Goal: Transaction & Acquisition: Purchase product/service

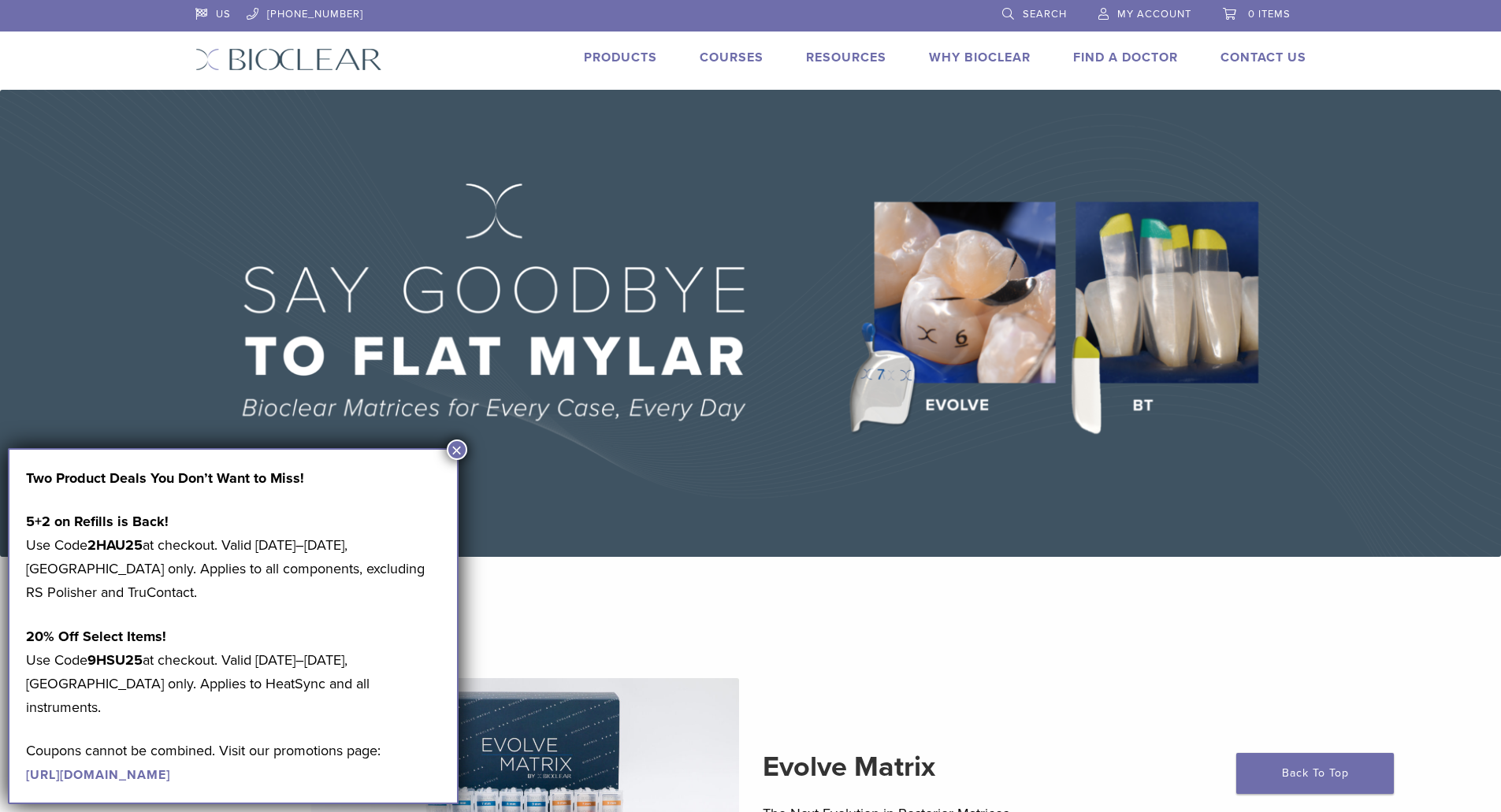
click at [451, 438] on img at bounding box center [750, 324] width 1501 height 467
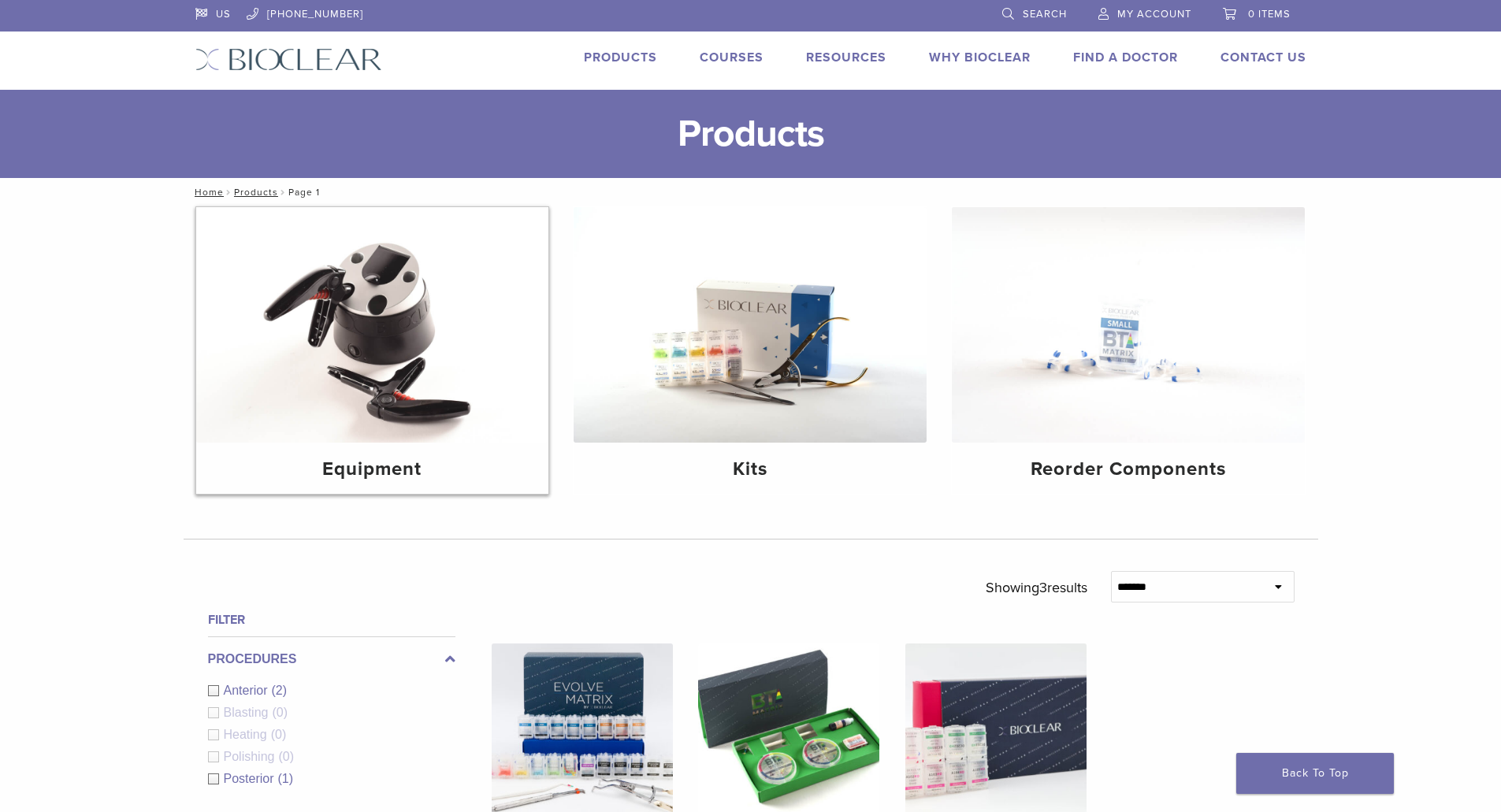
click at [418, 344] on img at bounding box center [373, 324] width 353 height 235
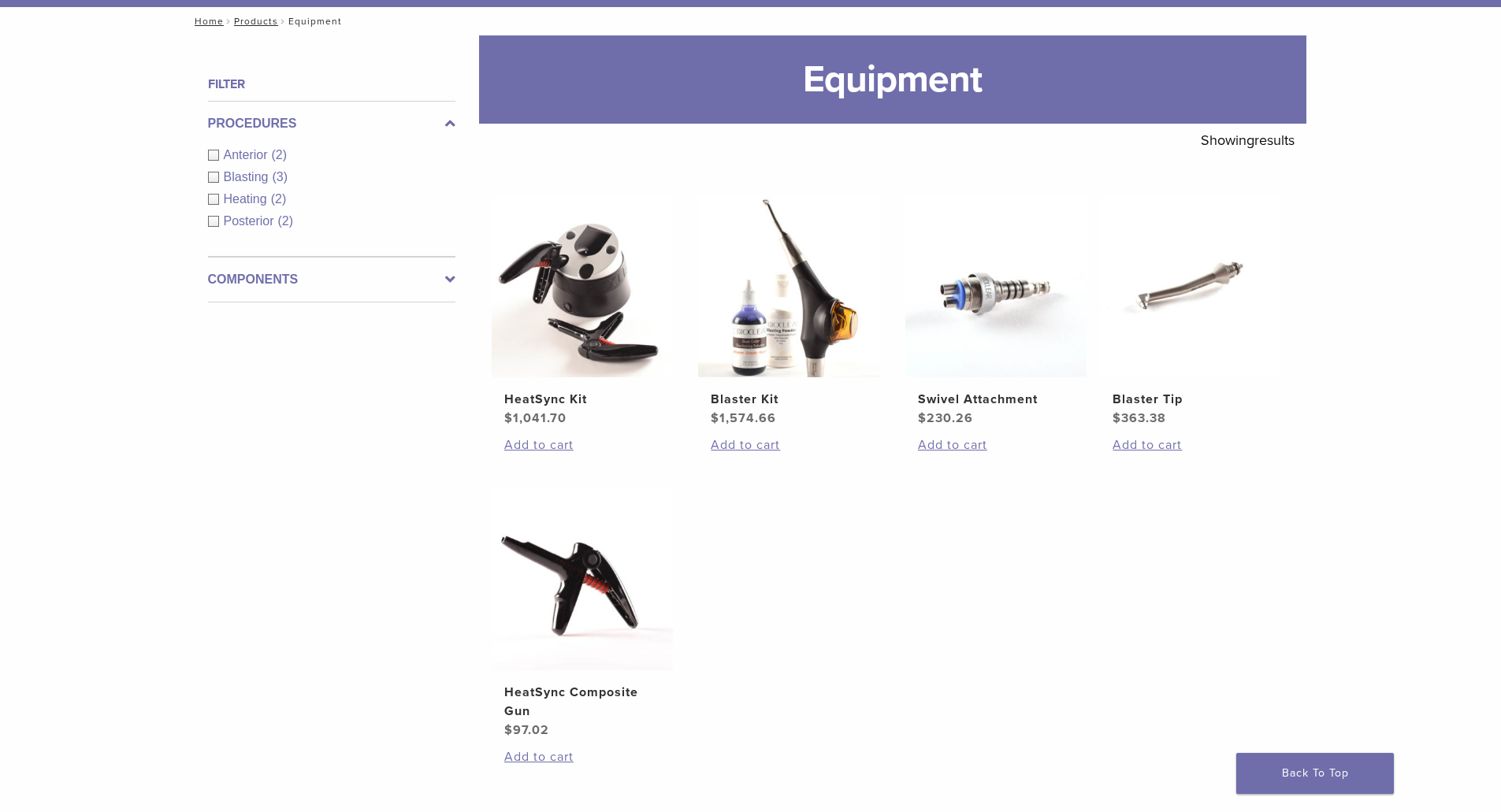
scroll to position [169, 0]
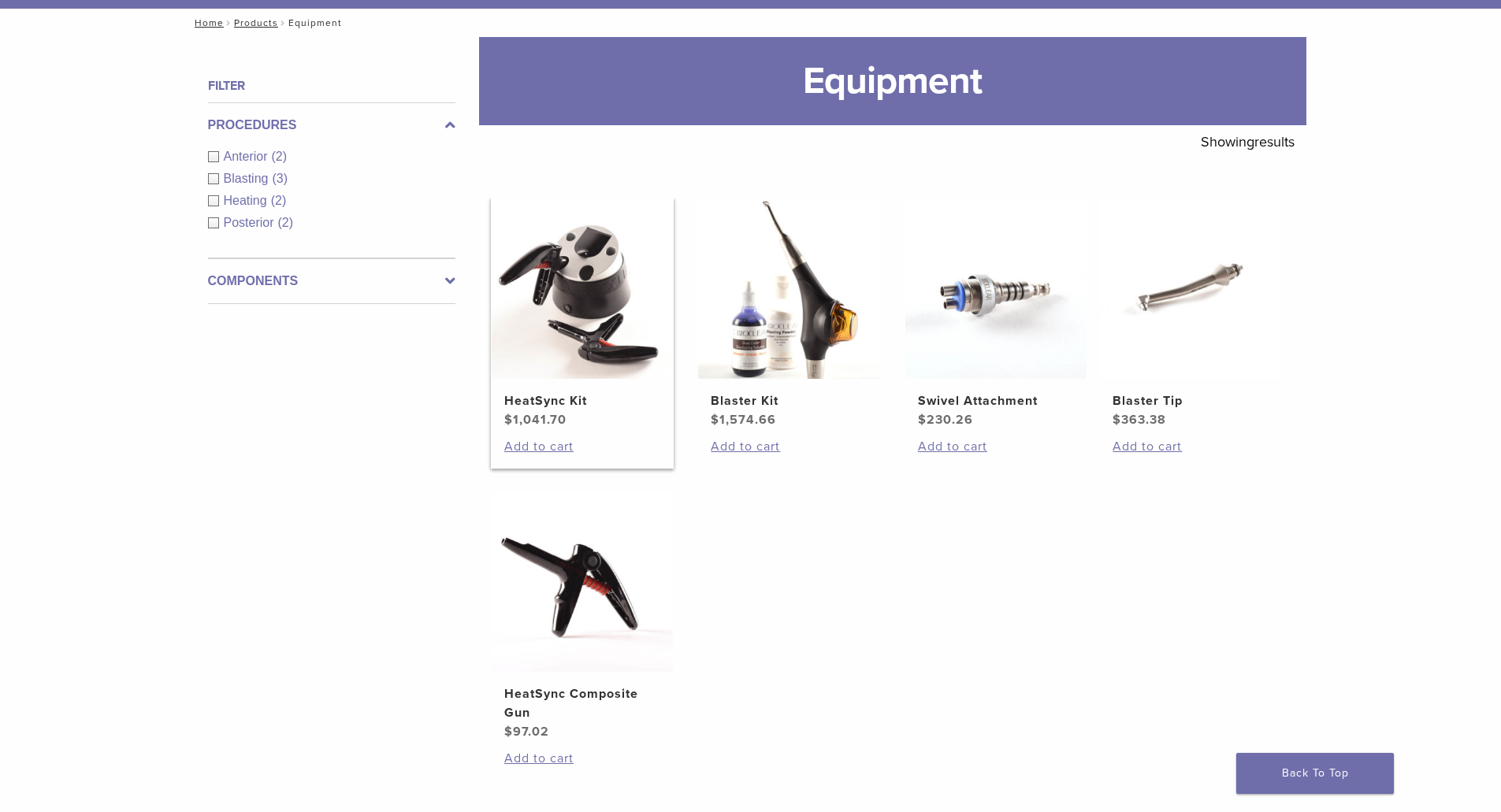
click at [606, 306] on img at bounding box center [582, 288] width 181 height 181
